Goal: Check status: Check status

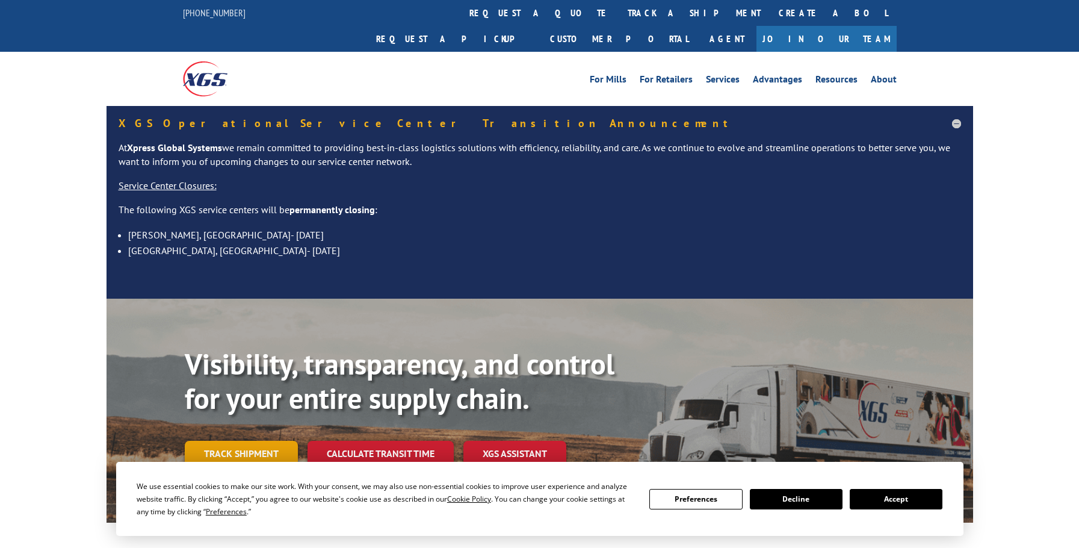
click at [263, 441] on link "Track shipment" at bounding box center [241, 453] width 113 height 25
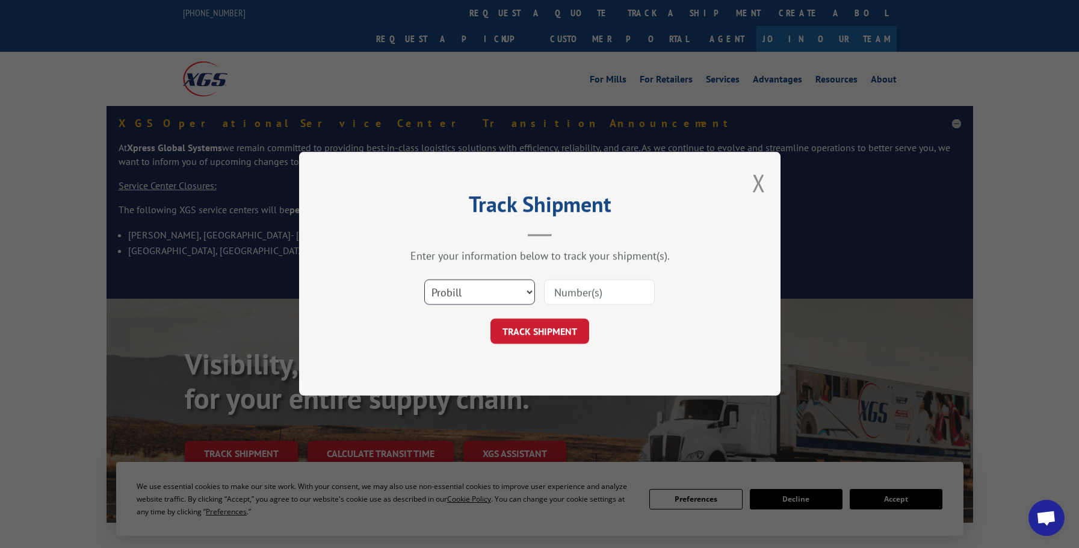
drag, startPoint x: 493, startPoint y: 283, endPoint x: 489, endPoint y: 289, distance: 7.0
click at [492, 284] on select "Select category... Probill BOL PO" at bounding box center [479, 292] width 111 height 25
select select "po"
click at [424, 280] on select "Select category... Probill BOL PO" at bounding box center [479, 292] width 111 height 25
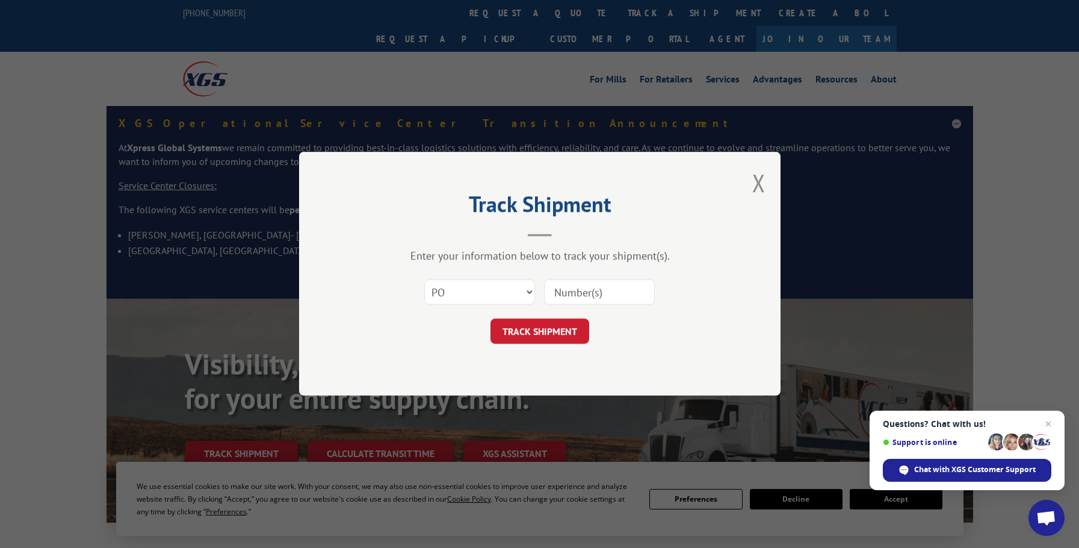
paste input "10510264"
type input "10510264"
click at [544, 355] on div "Track Shipment Enter your information below to track your shipment(s). Select c…" at bounding box center [540, 274] width 482 height 244
click at [542, 340] on button "TRACK SHIPMENT" at bounding box center [540, 331] width 99 height 25
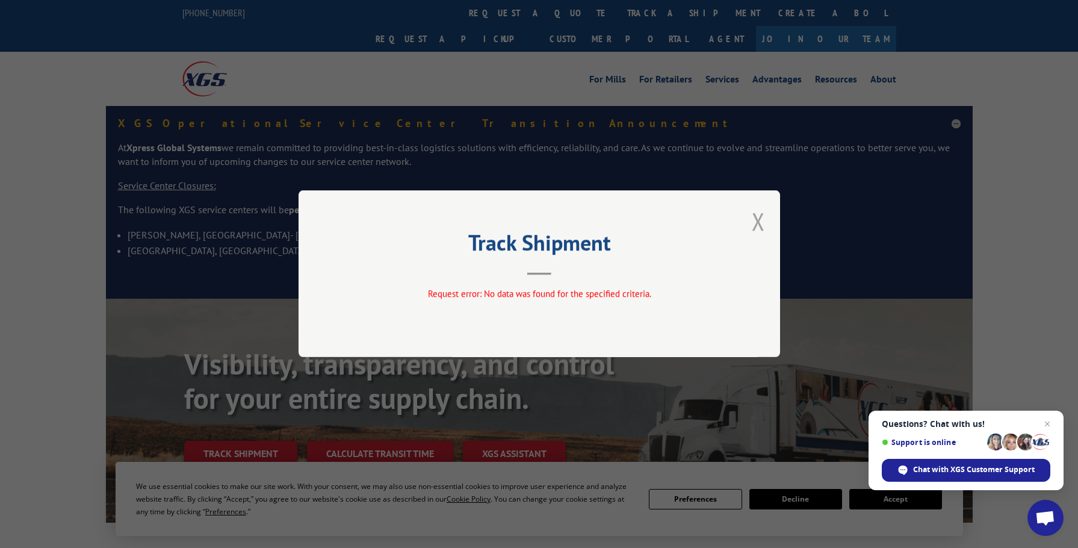
click at [762, 219] on button "Close modal" at bounding box center [758, 221] width 13 height 32
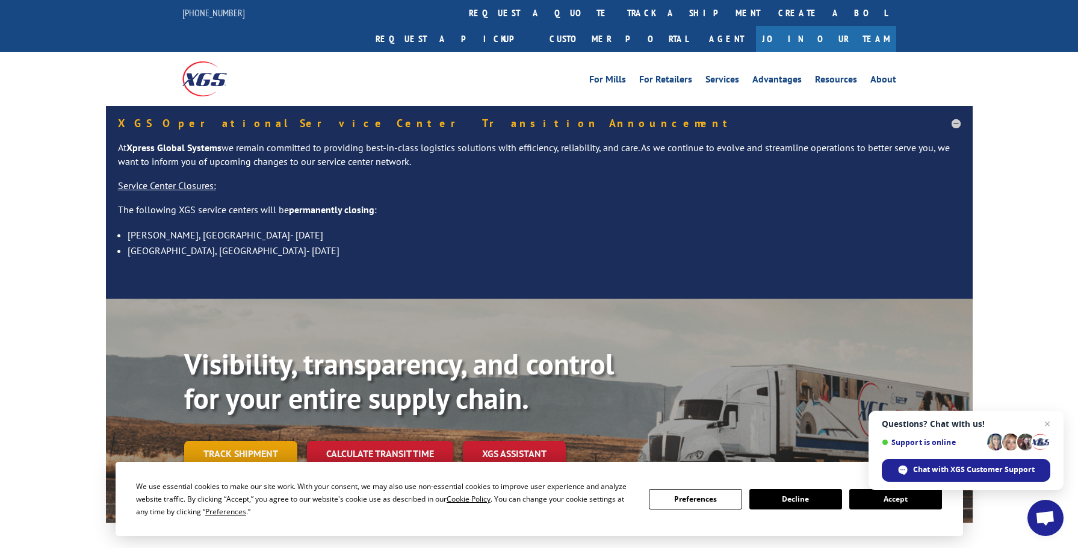
click at [246, 441] on link "Track shipment" at bounding box center [240, 453] width 113 height 25
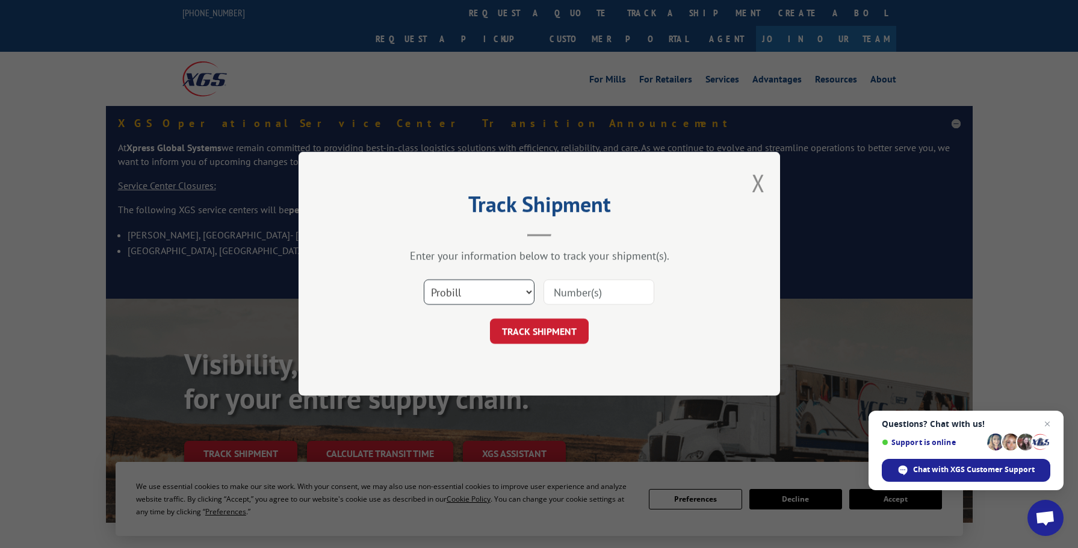
click at [440, 294] on select "Select category... Probill BOL PO" at bounding box center [479, 292] width 111 height 25
click at [424, 280] on select "Select category... Probill BOL PO" at bounding box center [479, 292] width 111 height 25
click at [555, 291] on input at bounding box center [599, 292] width 111 height 25
type input "147156365"
click at [490, 319] on button "TRACK SHIPMENT" at bounding box center [539, 331] width 99 height 25
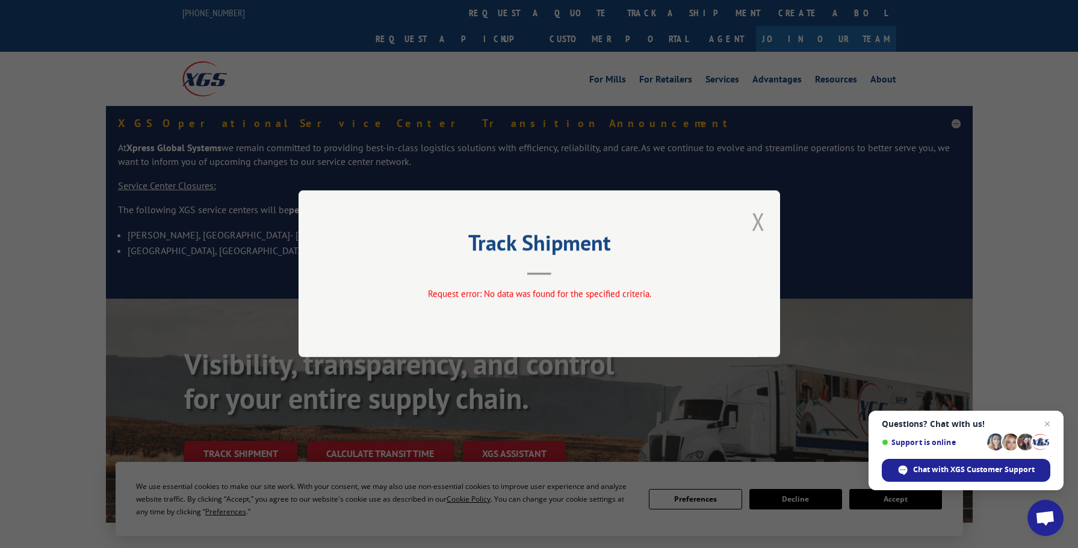
click at [761, 221] on button "Close modal" at bounding box center [758, 221] width 13 height 32
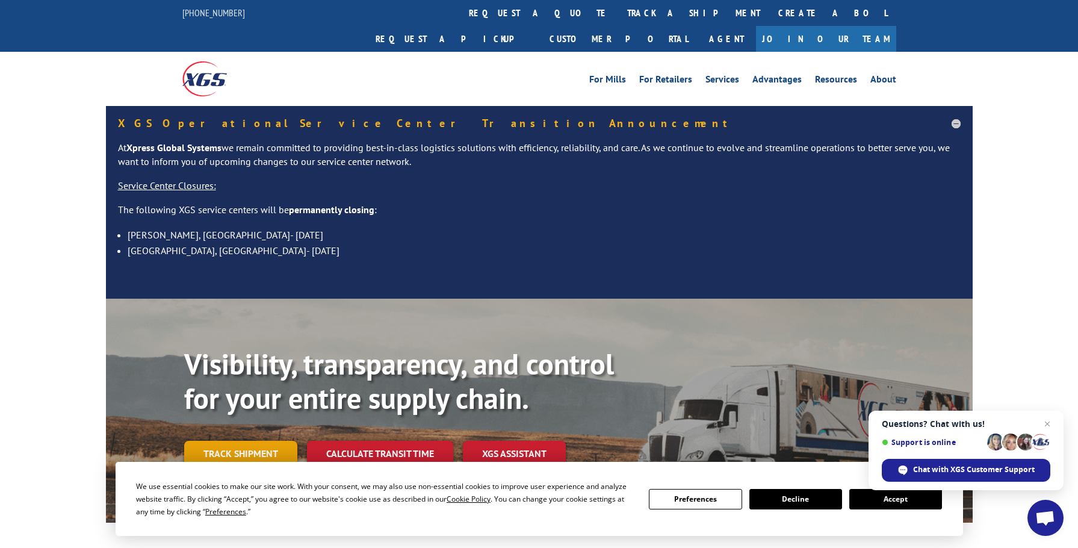
click at [216, 441] on link "Track shipment" at bounding box center [240, 453] width 113 height 25
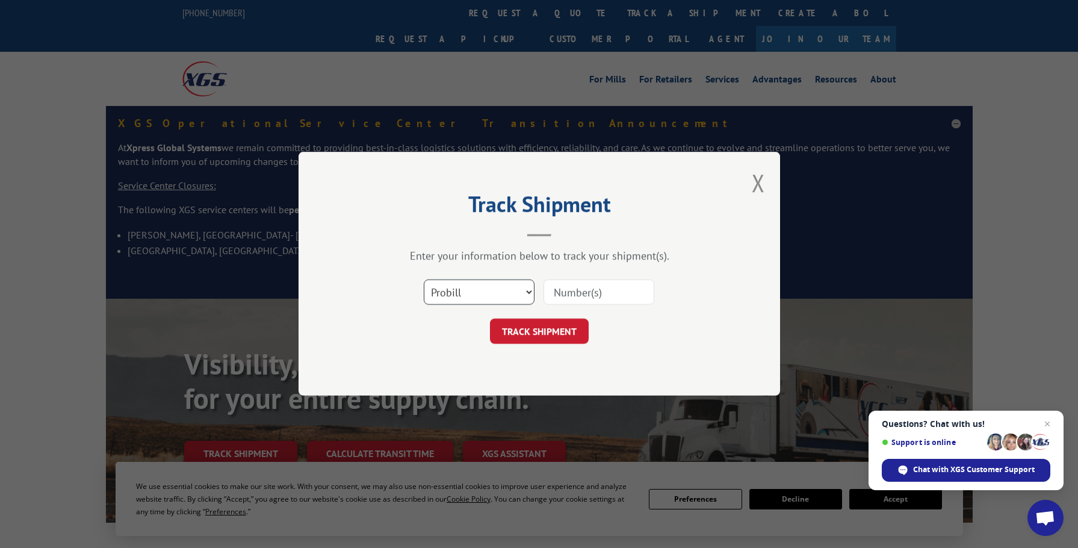
click at [445, 291] on select "Select category... Probill BOL PO" at bounding box center [479, 292] width 111 height 25
select select "po"
click at [424, 280] on select "Select category... Probill BOL PO" at bounding box center [479, 292] width 111 height 25
paste input "10510145"
type input "10510145"
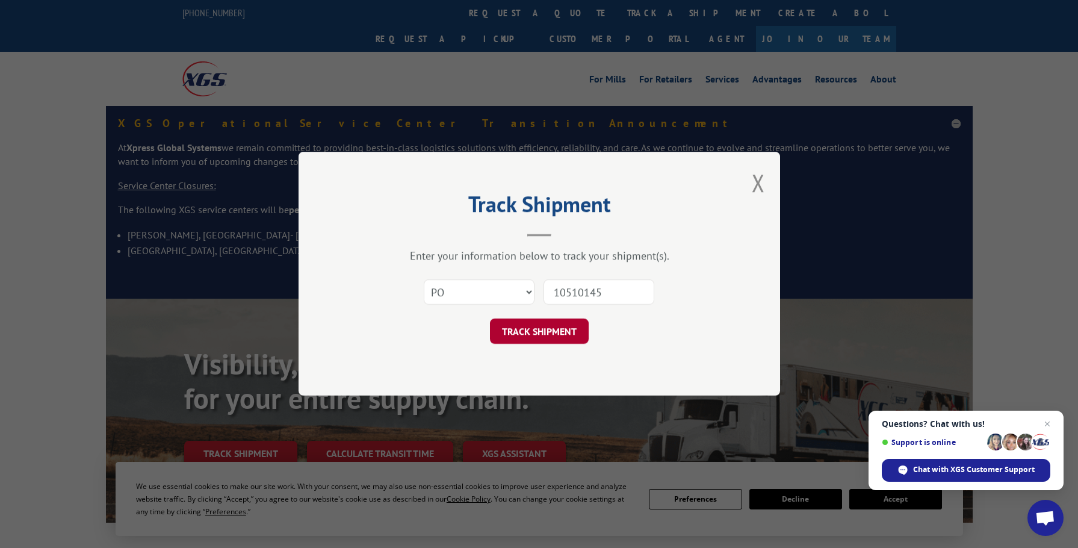
click at [529, 329] on button "TRACK SHIPMENT" at bounding box center [539, 331] width 99 height 25
